Goal: Information Seeking & Learning: Learn about a topic

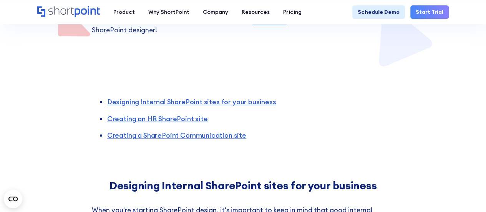
scroll to position [269, 0]
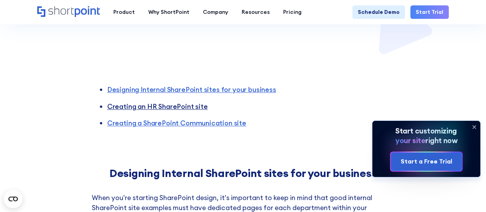
click at [149, 105] on link "Creating an HR SharePoint site" at bounding box center [157, 106] width 101 height 9
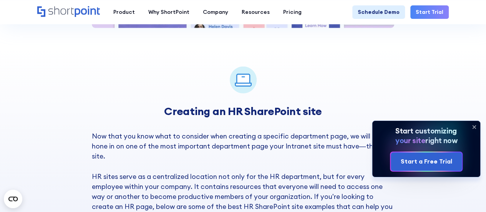
scroll to position [981, 0]
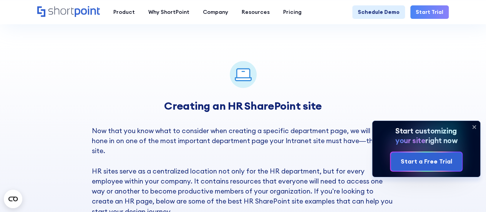
click at [476, 128] on icon at bounding box center [474, 126] width 3 height 3
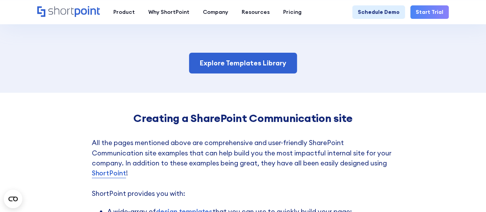
scroll to position [1481, 0]
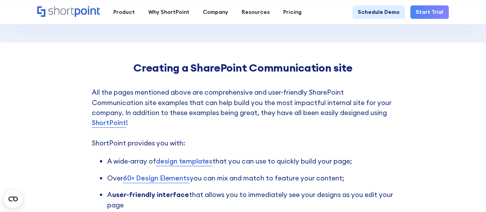
click at [186, 156] on link "design templates" at bounding box center [184, 161] width 57 height 10
click at [180, 162] on link "design templates" at bounding box center [184, 161] width 57 height 10
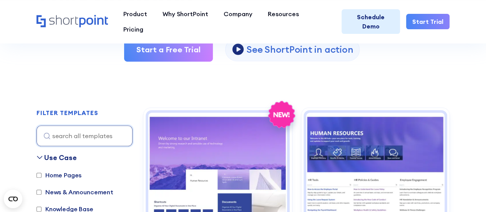
scroll to position [192, 0]
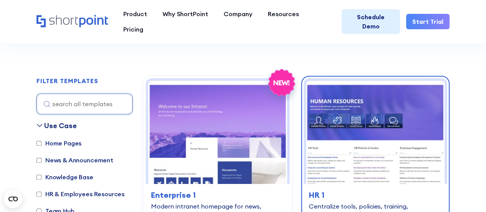
click at [375, 136] on img at bounding box center [376, 132] width 139 height 103
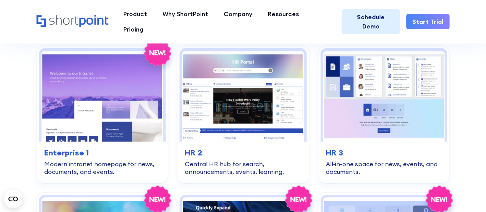
scroll to position [1500, 0]
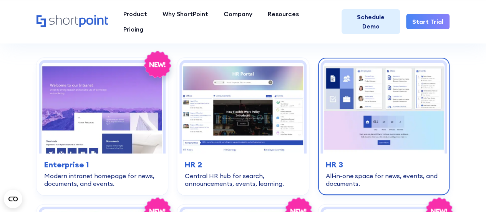
click at [383, 120] on img at bounding box center [384, 108] width 122 height 91
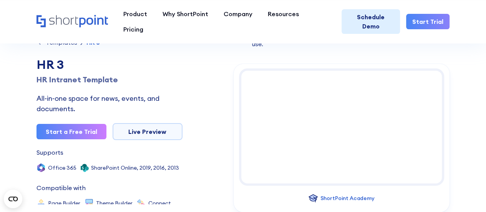
scroll to position [108, 0]
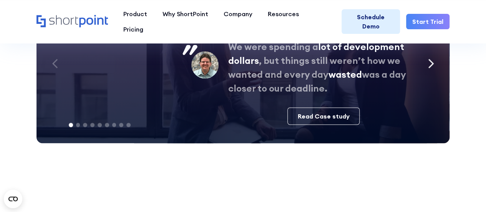
scroll to position [1923, 0]
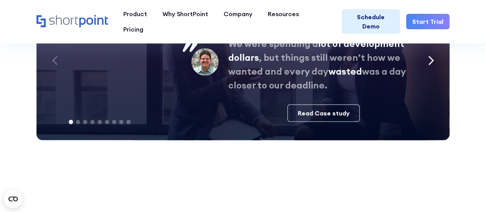
click at [434, 58] on div "Next slide" at bounding box center [431, 60] width 18 height 23
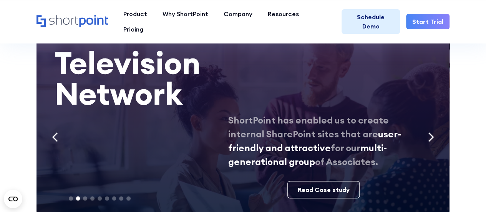
scroll to position [1846, 0]
click at [437, 138] on div "Next slide" at bounding box center [431, 137] width 18 height 23
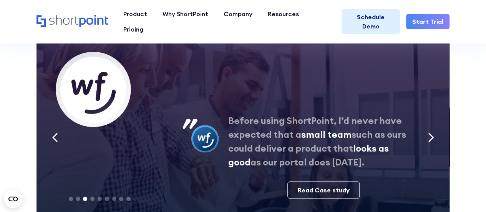
click at [437, 138] on div "Next slide" at bounding box center [431, 137] width 18 height 23
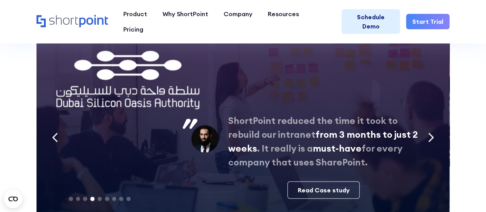
click at [437, 138] on div "Next slide" at bounding box center [431, 137] width 18 height 23
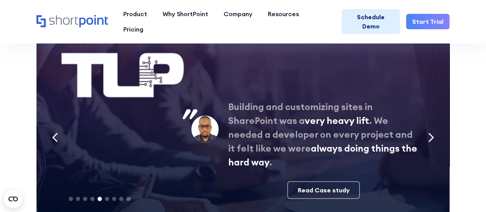
click at [437, 138] on div "Next slide" at bounding box center [431, 137] width 18 height 23
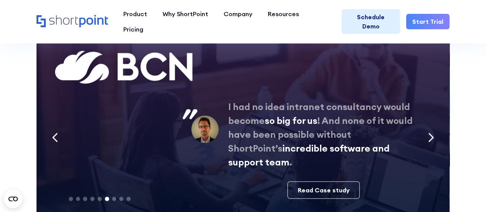
click at [437, 138] on div "Next slide" at bounding box center [431, 137] width 18 height 23
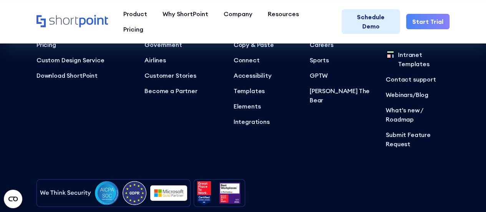
scroll to position [2437, 0]
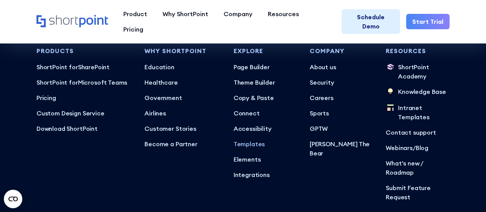
click at [247, 140] on p "Templates" at bounding box center [266, 143] width 64 height 9
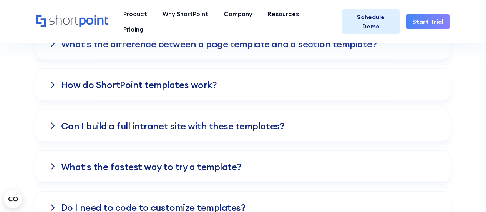
scroll to position [2577, 0]
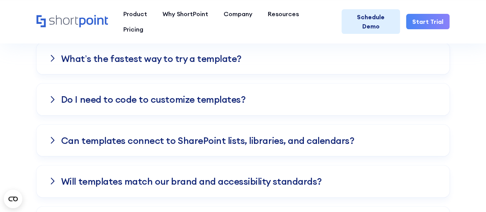
click at [248, 135] on h3 "Can templates connect to SharePoint lists, libraries, and calendars?" at bounding box center [207, 140] width 293 height 10
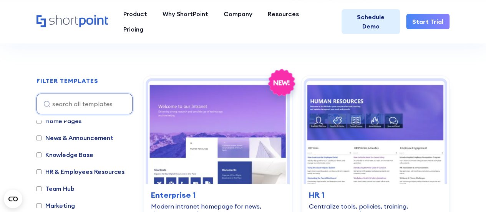
scroll to position [40, 0]
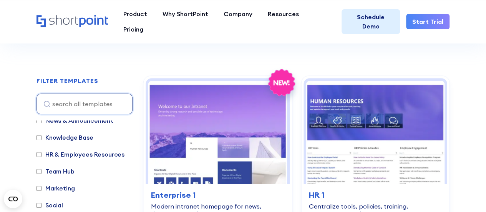
click at [80, 154] on label "HR & Employees Resources" at bounding box center [81, 154] width 88 height 9
click at [42, 154] on input "HR & Employees Resources" at bounding box center [39, 154] width 5 height 5
checkbox input "true"
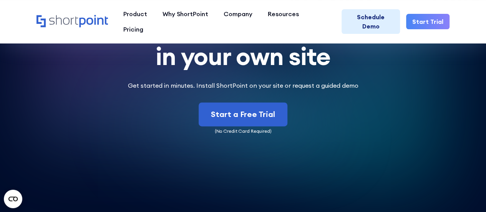
scroll to position [3782, 0]
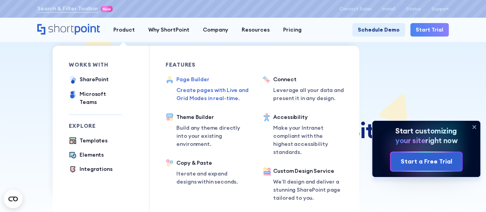
click at [191, 79] on div "Page Builder" at bounding box center [215, 79] width 77 height 8
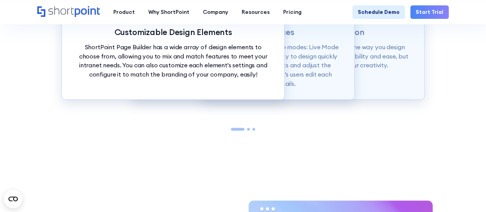
scroll to position [654, 0]
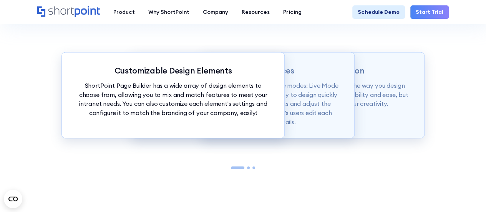
click at [252, 168] on div at bounding box center [243, 167] width 363 height 3
click at [242, 167] on div at bounding box center [237, 167] width 13 height 3
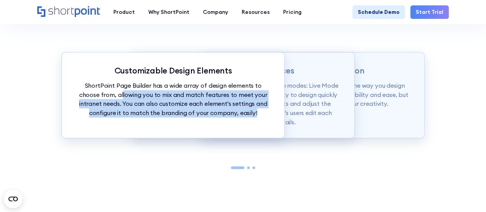
drag, startPoint x: 249, startPoint y: 111, endPoint x: 102, endPoint y: 91, distance: 148.6
click at [102, 91] on p "ShortPoint Page Builder has a wide array of design elements to choose from, all…" at bounding box center [173, 99] width 196 height 37
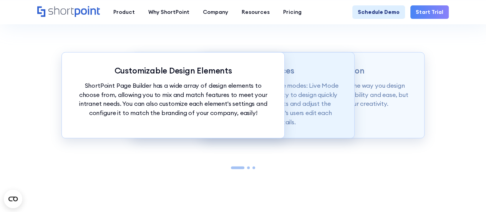
click at [305, 83] on p "Page builder allows users to design in two flexible modes: Live Mode & Grid Mod…" at bounding box center [243, 103] width 196 height 45
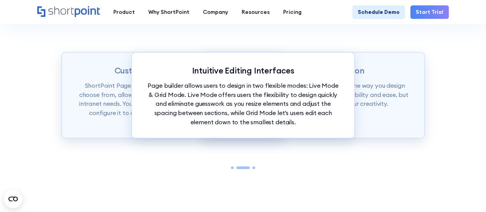
click at [353, 86] on div "Intuitive Editing Interfaces Page builder allows users to design in two flexibl…" at bounding box center [243, 95] width 223 height 86
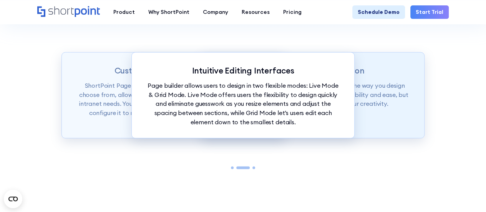
click at [365, 83] on p "ShortPoint Page Builder is truly revolutionizing the way you design your Intran…" at bounding box center [313, 94] width 196 height 27
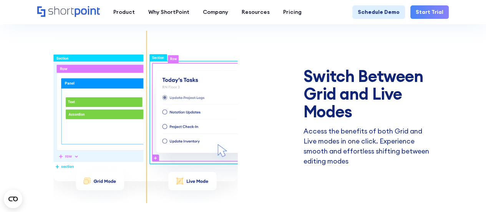
scroll to position [1038, 0]
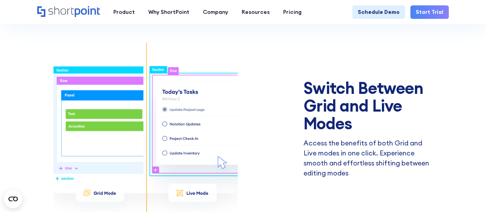
drag, startPoint x: 360, startPoint y: 77, endPoint x: 373, endPoint y: 54, distance: 25.5
drag, startPoint x: 373, startPoint y: 54, endPoint x: 226, endPoint y: 34, distance: 147.9
click at [226, 34] on div "Resize Design Elements on the fly Click and drag to adjust spacing between desi…" at bounding box center [243, 112] width 412 height 549
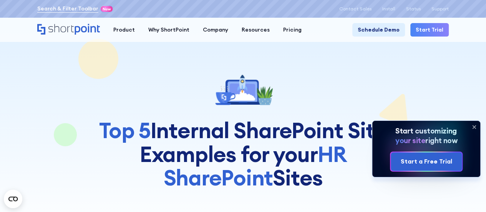
click at [48, 9] on link "Search & Filter Toolbar" at bounding box center [67, 9] width 61 height 8
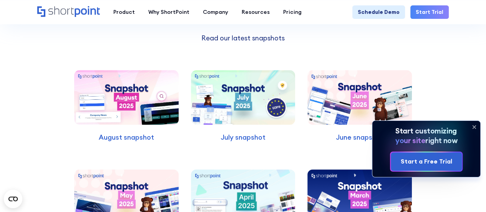
scroll to position [1846, 0]
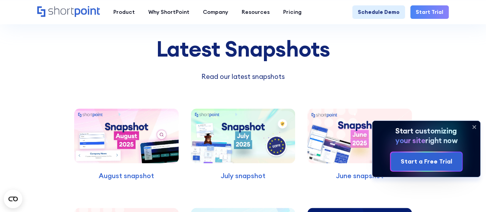
click at [478, 123] on icon at bounding box center [474, 127] width 12 height 12
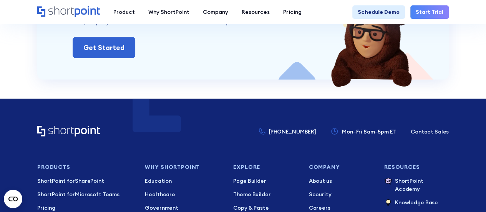
scroll to position [2307, 0]
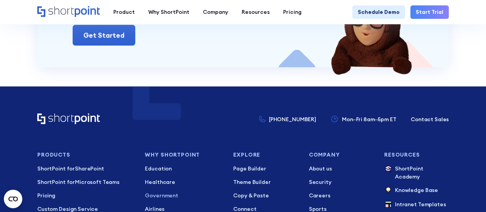
click at [163, 192] on p "Government" at bounding box center [184, 196] width 78 height 8
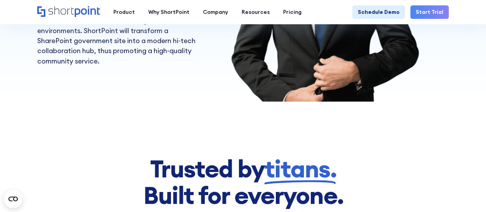
scroll to position [308, 0]
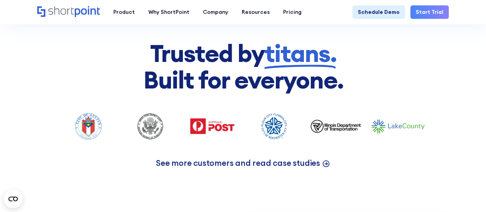
click at [323, 161] on icon at bounding box center [326, 163] width 8 height 8
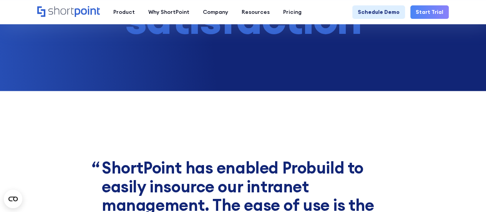
scroll to position [2231, 0]
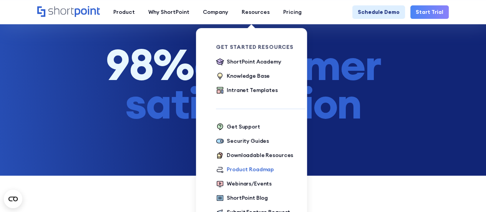
click at [237, 171] on div "Product Roadmap" at bounding box center [250, 169] width 47 height 8
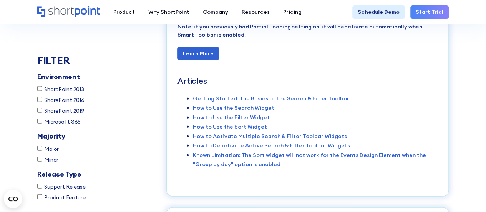
scroll to position [4038, 0]
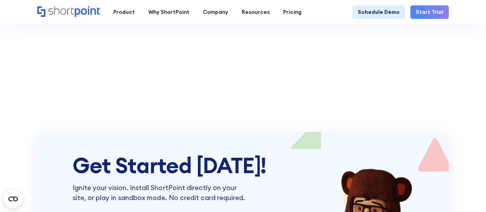
scroll to position [2538, 0]
